Goal: Check status: Check status

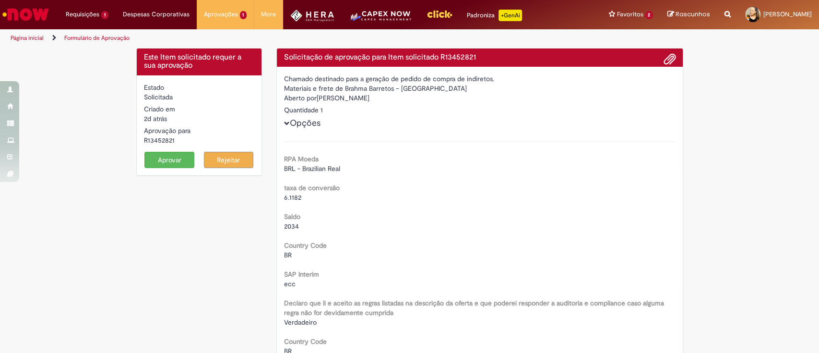
scroll to position [1585, 0]
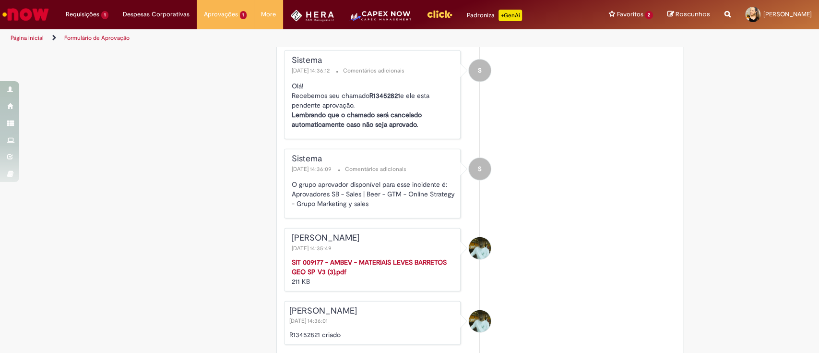
click at [582, 138] on li "S Sistema 27/08/2025 14:36:12 Comentários adicionais Olá! Recebemos seu chamado…" at bounding box center [479, 94] width 391 height 89
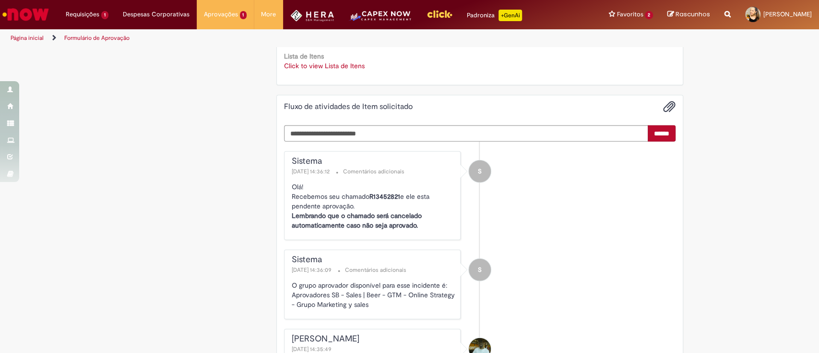
scroll to position [1457, 0]
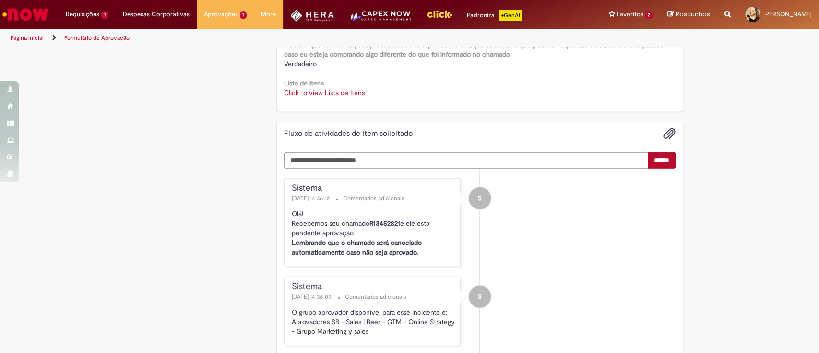
click at [22, 12] on img "Ir para a Homepage" at bounding box center [25, 14] width 49 height 19
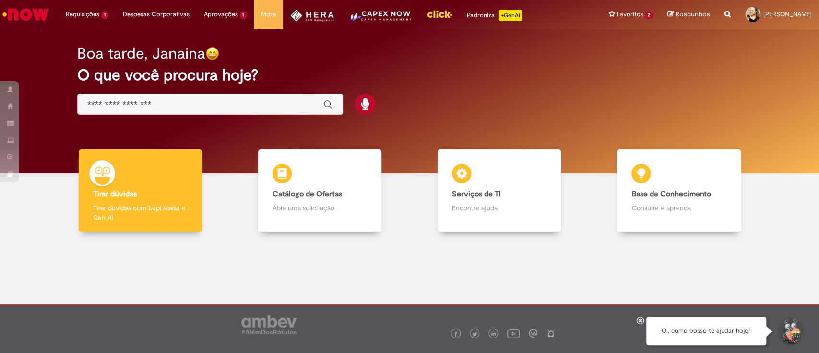
click at [234, 97] on div "Global" at bounding box center [210, 105] width 266 height 22
click at [236, 106] on input "Basta digitar aqui" at bounding box center [200, 104] width 226 height 11
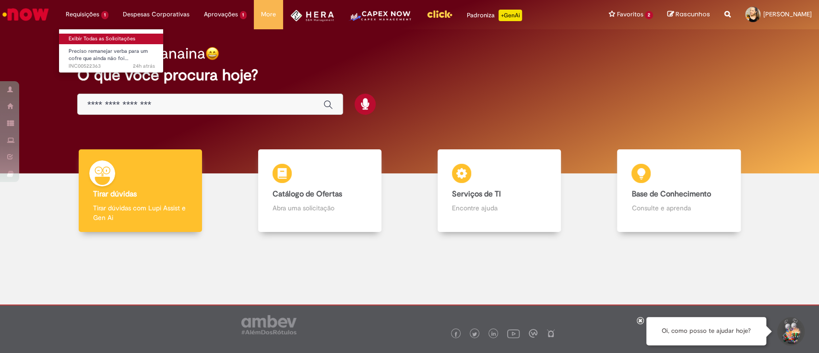
click at [91, 39] on link "Exibir Todas as Solicitações" at bounding box center [112, 39] width 106 height 11
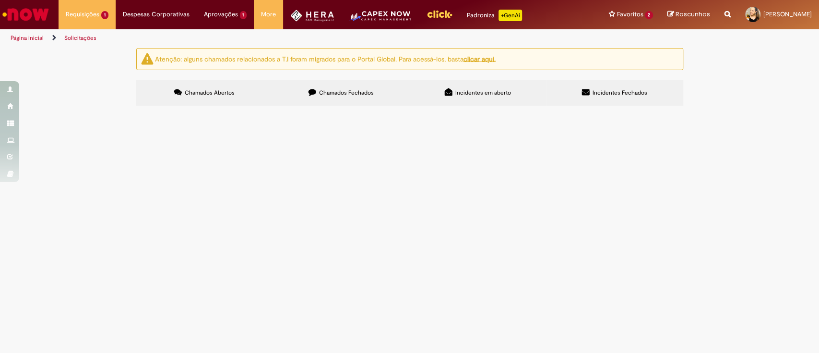
click at [358, 89] on span "Chamados Fechados" at bounding box center [346, 93] width 55 height 8
drag, startPoint x: 582, startPoint y: 131, endPoint x: 595, endPoint y: 119, distance: 17.0
click at [0, 0] on input "Pesquisar" at bounding box center [0, 0] width 0 height 0
type input "*"
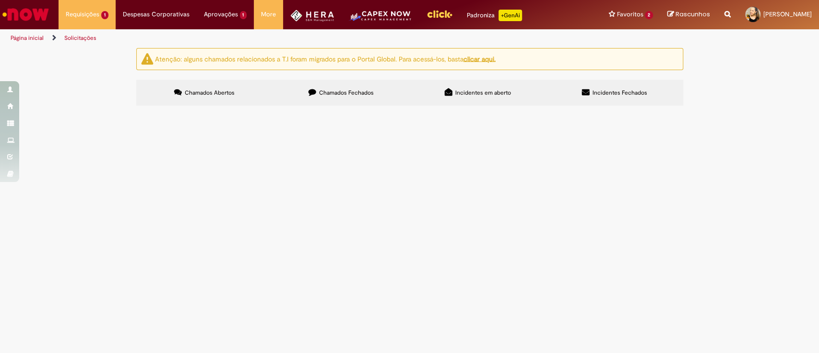
click at [0, 0] on span "Solicitar acesso de aprovador ao chamado de Compras Rápidas (Speed buy)" at bounding box center [0, 0] width 0 height 0
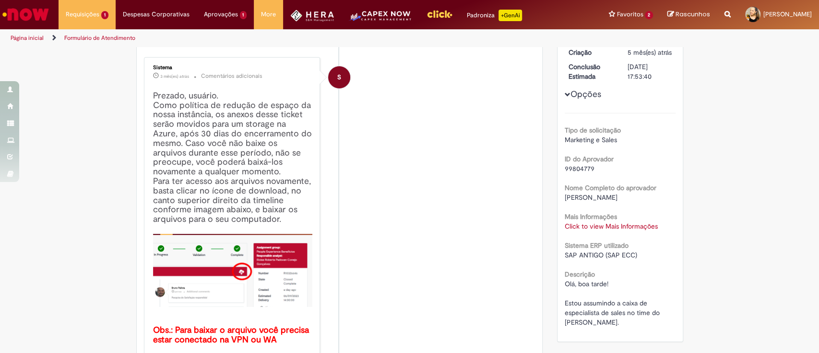
scroll to position [158, 0]
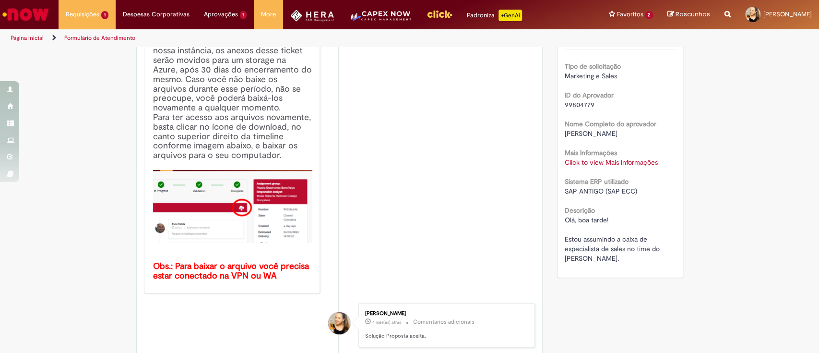
click at [642, 166] on link "Click to view Mais Informações" at bounding box center [611, 162] width 93 height 9
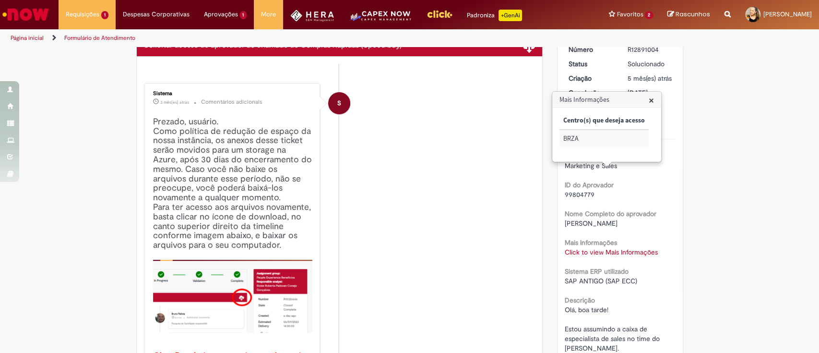
scroll to position [31, 0]
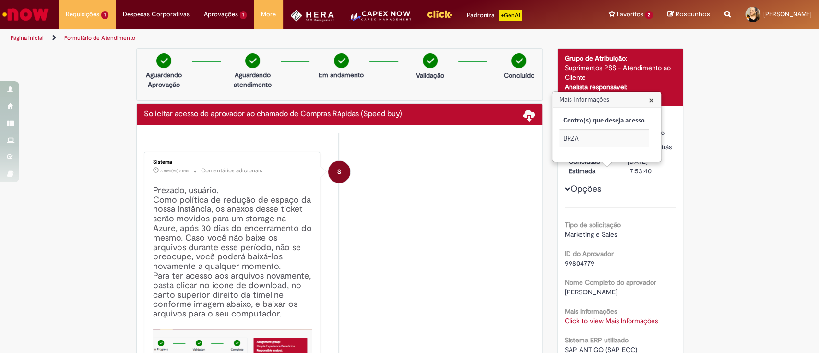
click at [649, 98] on span "×" at bounding box center [651, 100] width 5 height 13
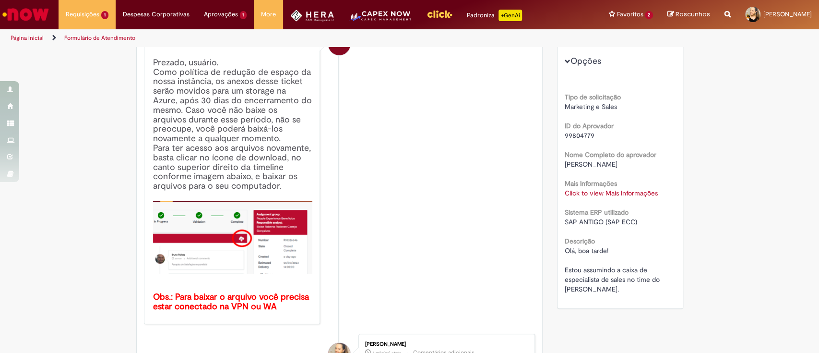
click at [616, 226] on span "SAP ANTIGO (SAP ECC)" at bounding box center [601, 221] width 72 height 9
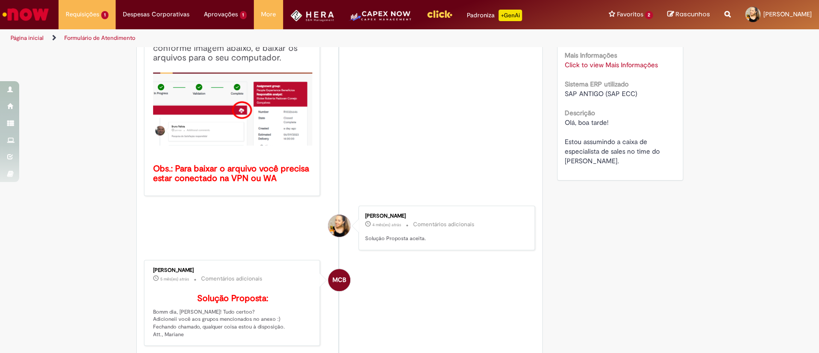
click at [227, 184] on div "Prezado, usuário. Como política de redução de espaço da nossa instância, os ane…" at bounding box center [233, 56] width 160 height 263
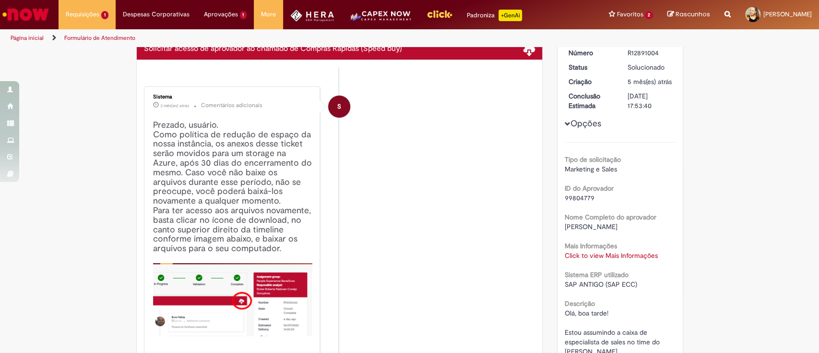
scroll to position [0, 0]
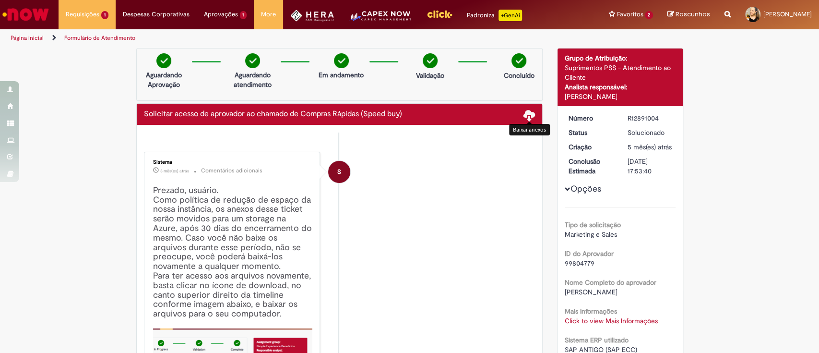
click at [524, 109] on span at bounding box center [529, 115] width 12 height 12
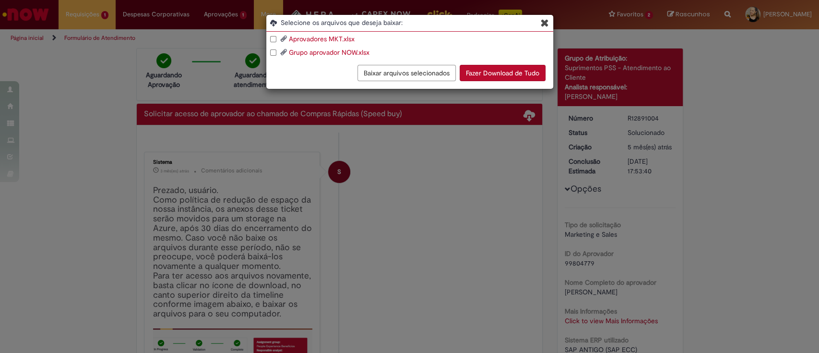
click at [525, 78] on button "Fazer Download de Tudo" at bounding box center [503, 73] width 86 height 16
click at [543, 24] on icon "Blob Storage Download Modal" at bounding box center [545, 23] width 8 height 10
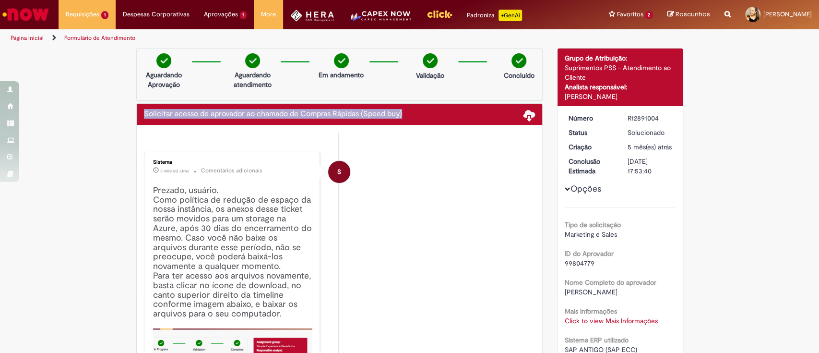
drag, startPoint x: 437, startPoint y: 111, endPoint x: 106, endPoint y: 114, distance: 331.0
copy h2 "Solicitar acesso de aprovador ao chamado de Compras Rápidas (Speed buy)"
click at [22, 20] on img "Ir para a Homepage" at bounding box center [25, 14] width 49 height 19
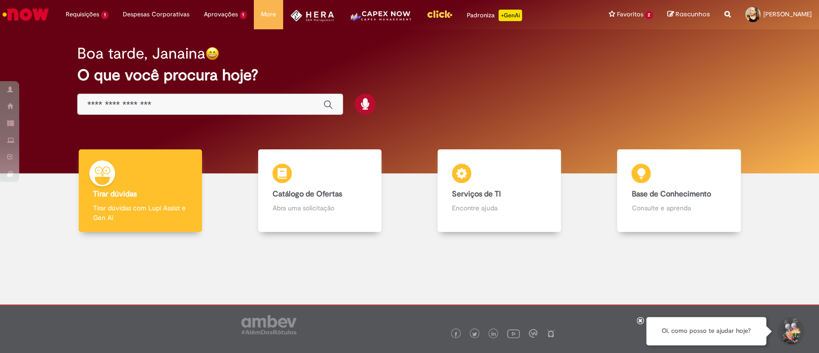
click at [224, 110] on div "Global" at bounding box center [210, 105] width 266 height 22
click at [221, 107] on input "Basta digitar aqui" at bounding box center [200, 104] width 226 height 11
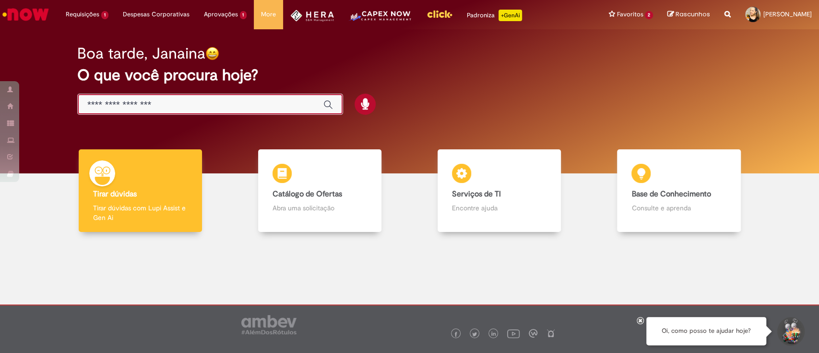
paste input "**********"
type input "**********"
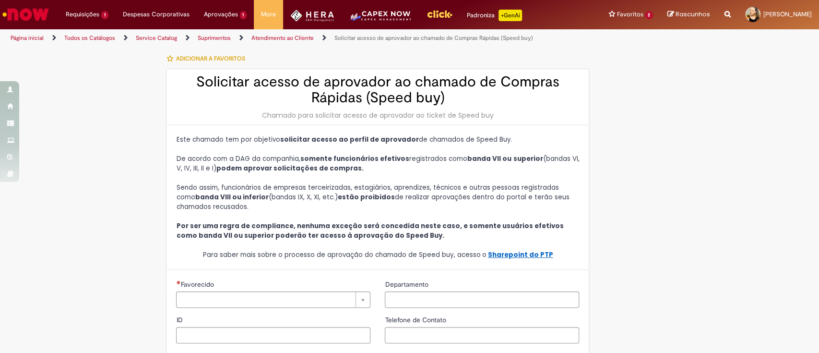
type input "********"
type input "**********"
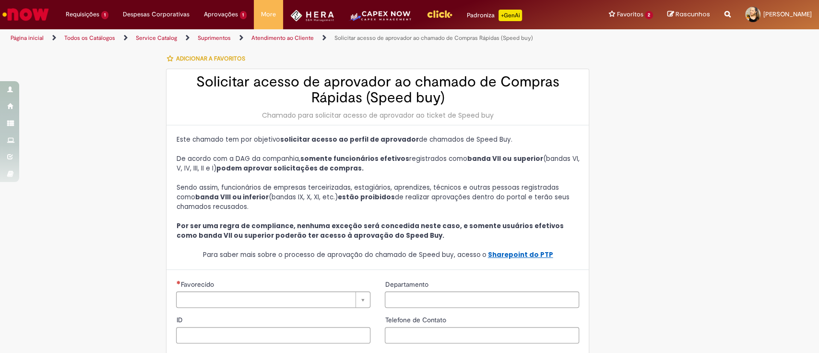
type input "****"
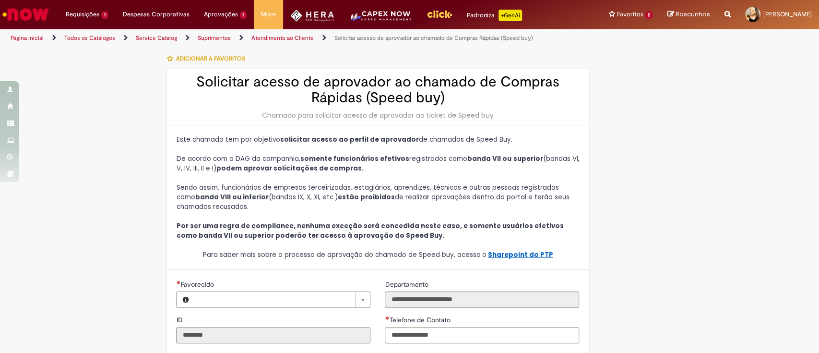
type input "*******"
type input "**********"
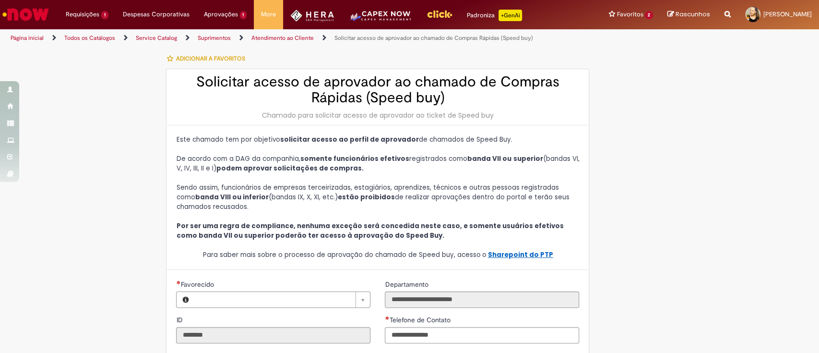
type input "**********"
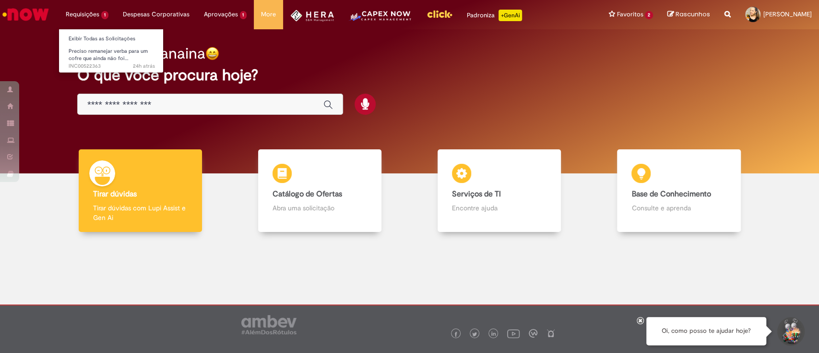
click at [96, 13] on li "Requisições 1 Exibir Todas as Solicitações Preciso remanejar verba para um cofr…" at bounding box center [87, 14] width 57 height 29
click at [105, 35] on link "Exibir Todas as Solicitações" at bounding box center [112, 39] width 106 height 11
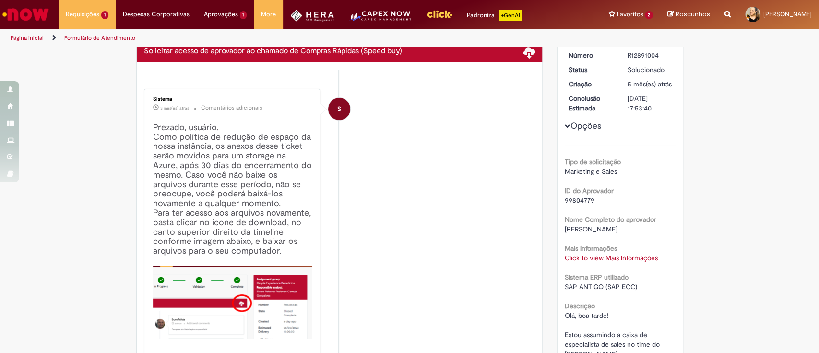
scroll to position [55, 0]
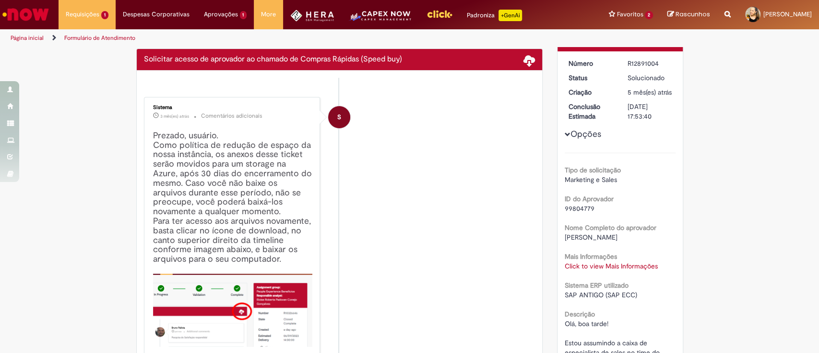
click at [605, 270] on link "Click to view Mais Informações" at bounding box center [611, 265] width 93 height 9
click at [651, 199] on span "×" at bounding box center [651, 203] width 5 height 13
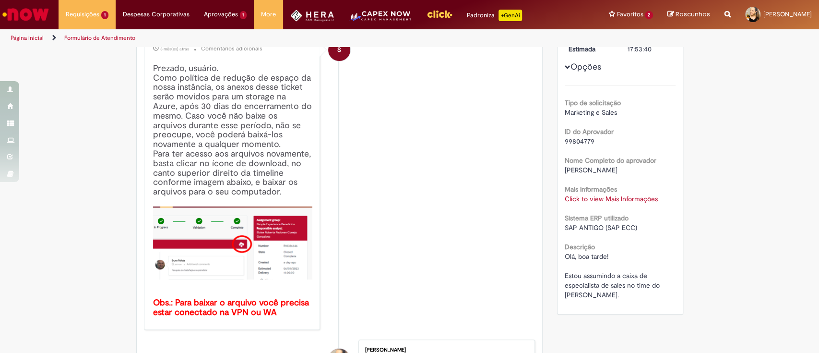
scroll to position [183, 0]
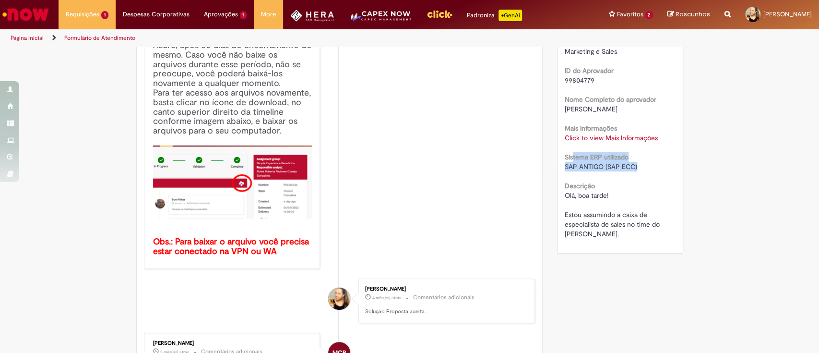
drag, startPoint x: 637, startPoint y: 177, endPoint x: 568, endPoint y: 168, distance: 69.6
click at [568, 168] on div "Sistema ERP utilizado SAP ANTIGO (SAP ECC)" at bounding box center [620, 161] width 111 height 22
click at [648, 171] on div "SAP ANTIGO (SAP ECC)" at bounding box center [620, 167] width 111 height 10
click at [600, 182] on div "Tipo de solicitação Marketing e Sales ID do Aprovador 99804779 Nome Completo do…" at bounding box center [620, 131] width 111 height 214
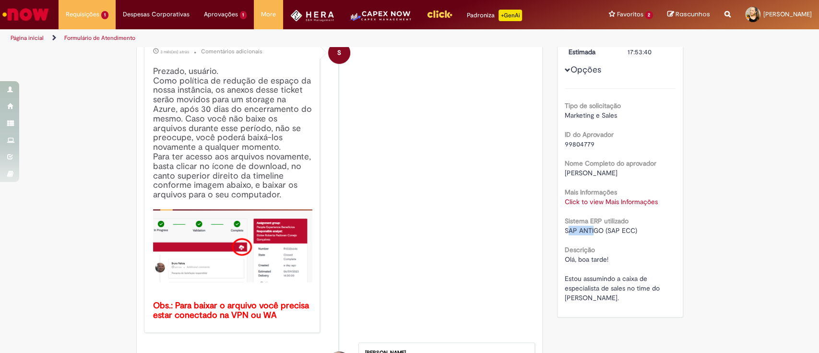
drag, startPoint x: 564, startPoint y: 240, endPoint x: 593, endPoint y: 238, distance: 29.3
click at [590, 235] on span "SAP ANTIGO (SAP ECC)" at bounding box center [601, 230] width 72 height 9
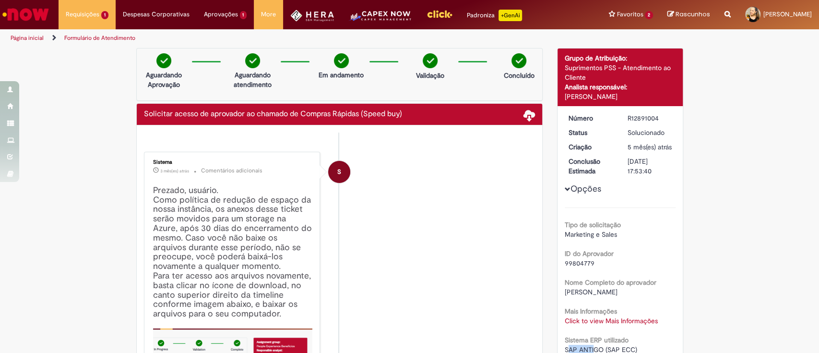
scroll to position [64, 0]
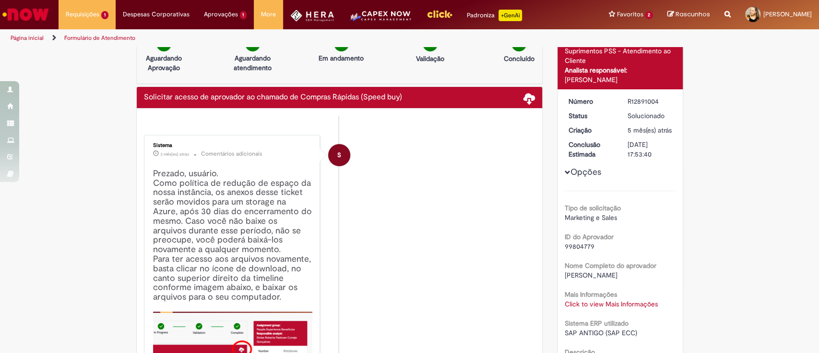
scroll to position [0, 0]
